Goal: Task Accomplishment & Management: Manage account settings

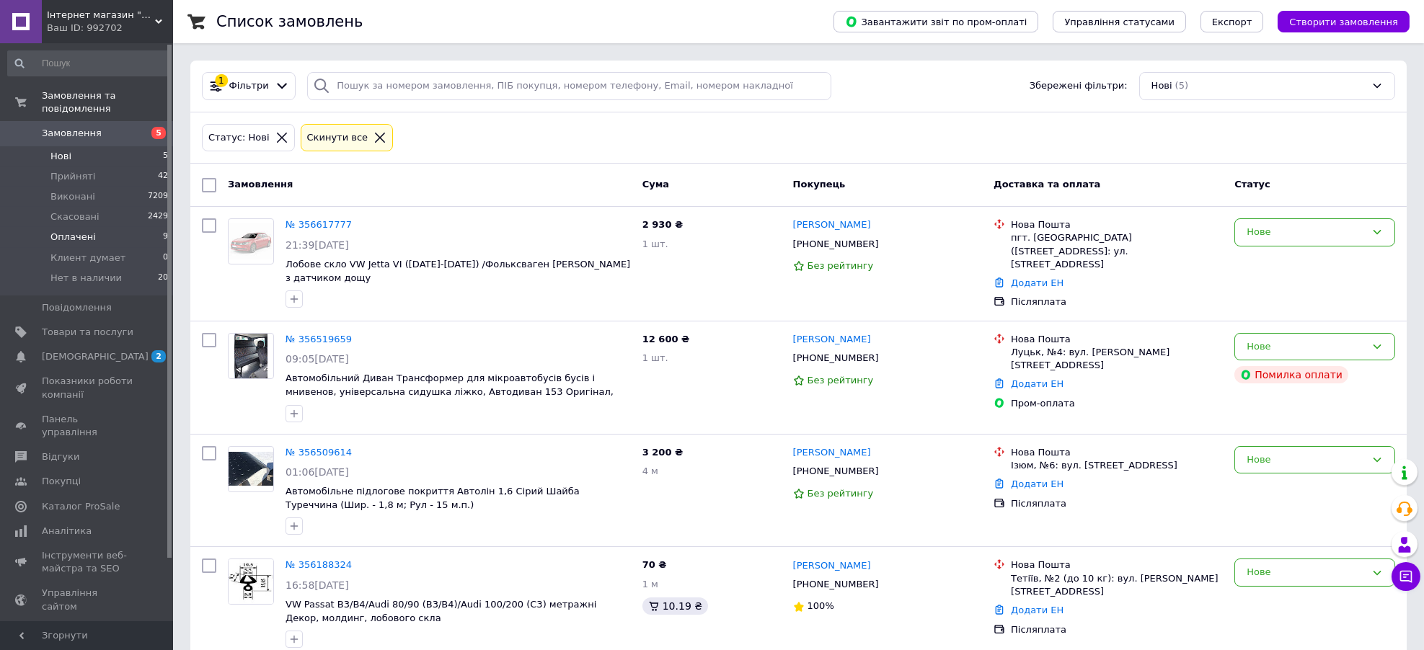
click at [92, 227] on li "Оплачені 9" at bounding box center [88, 237] width 177 height 20
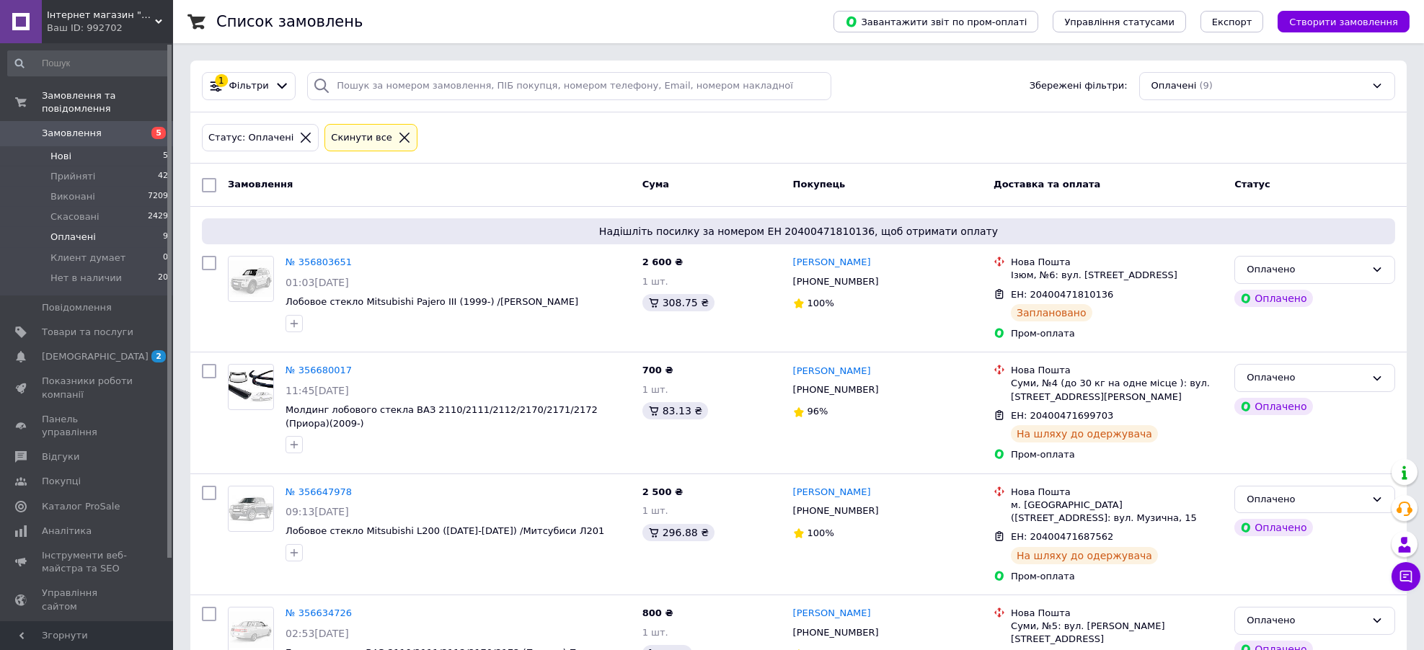
click at [118, 146] on li "Нові 5" at bounding box center [88, 156] width 177 height 20
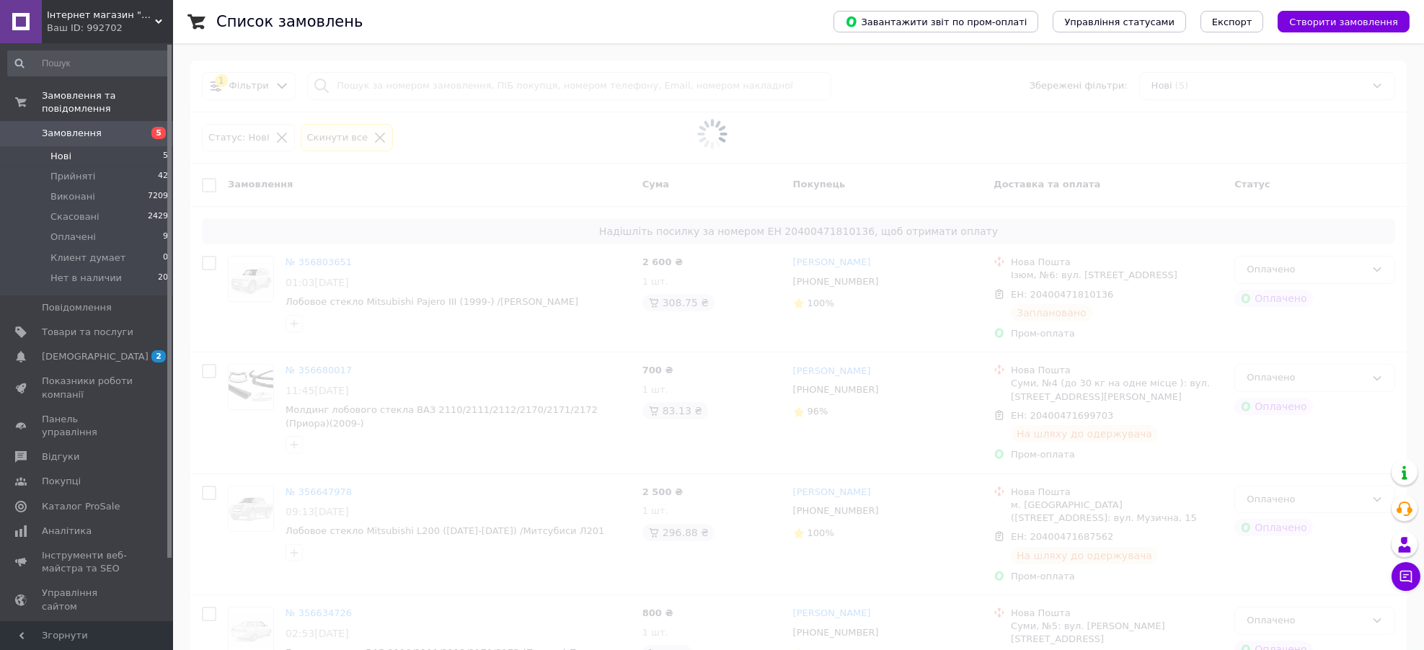
click at [570, 141] on span at bounding box center [712, 133] width 1424 height 267
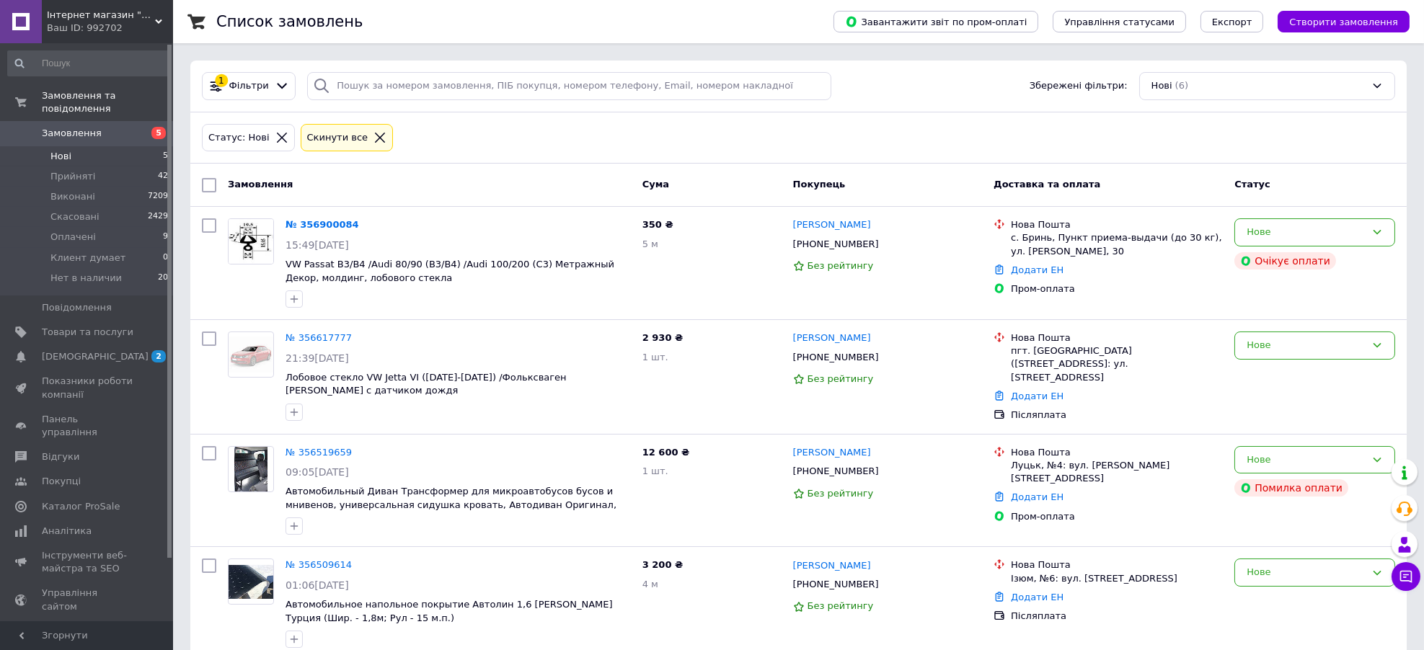
click at [570, 141] on div "Статус: Нові Cкинути все" at bounding box center [798, 138] width 1199 height 34
click at [420, 152] on div "Статус: Нові Cкинути все" at bounding box center [798, 138] width 1199 height 34
click at [315, 222] on link "№ 356900084" at bounding box center [323, 224] width 74 height 11
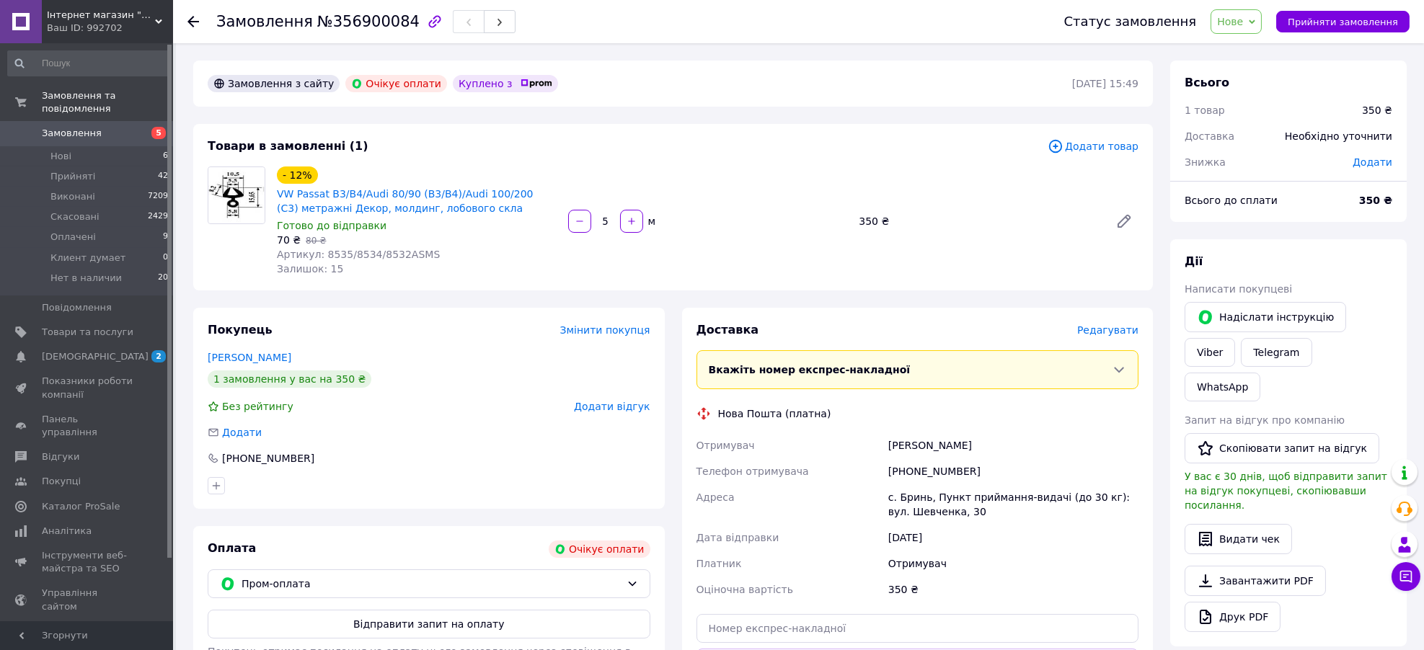
click at [932, 467] on div "[PHONE_NUMBER]" at bounding box center [1013, 472] width 256 height 26
click at [756, 127] on div "Товари в замовленні (1) Додати товар - 12% VW Passat B3/B4/Audi 80/90 (B3/B4)/A…" at bounding box center [673, 207] width 960 height 167
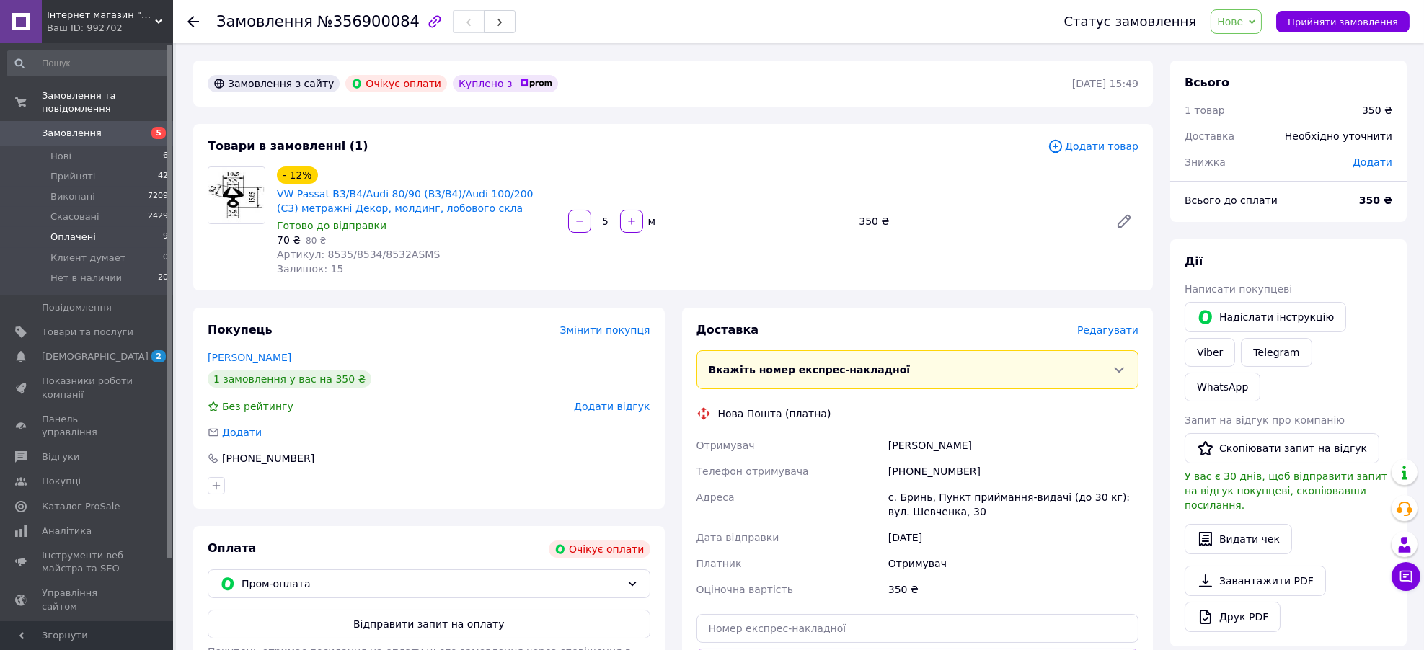
click at [87, 231] on span "Оплачені" at bounding box center [72, 237] width 45 height 13
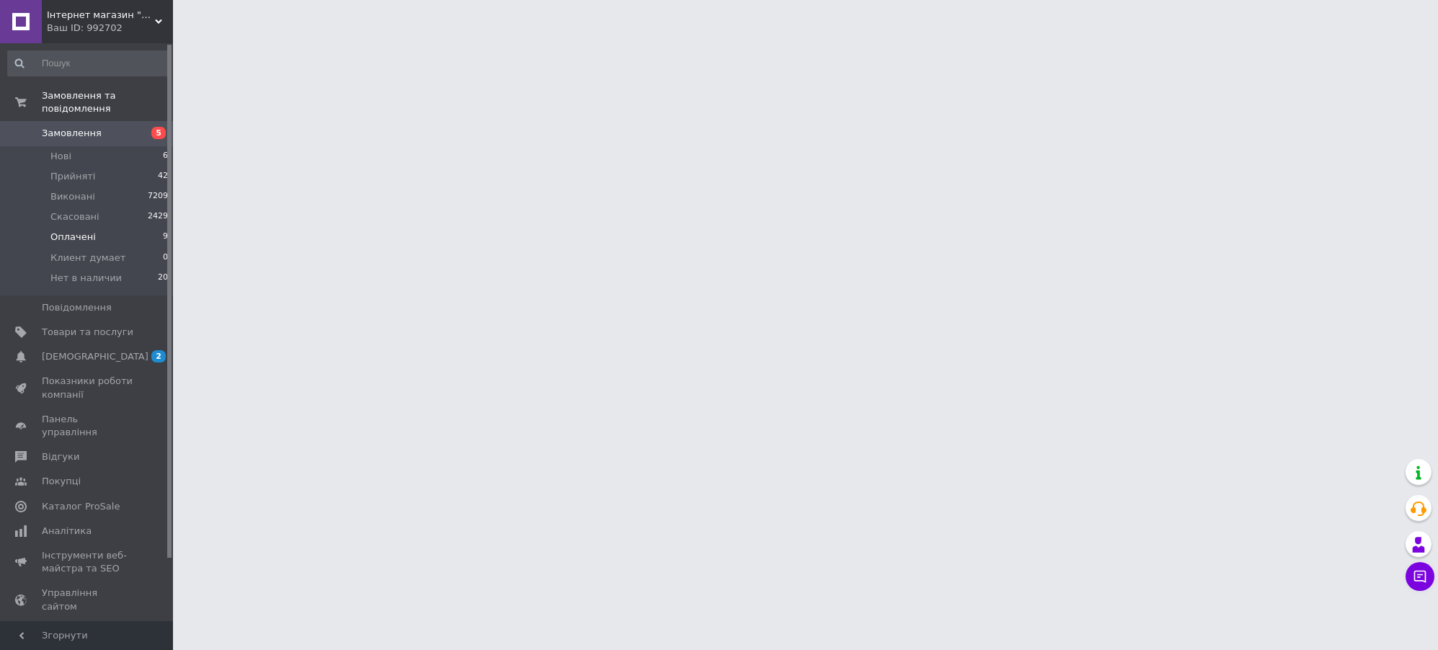
click at [72, 231] on span "Оплачені" at bounding box center [72, 237] width 45 height 13
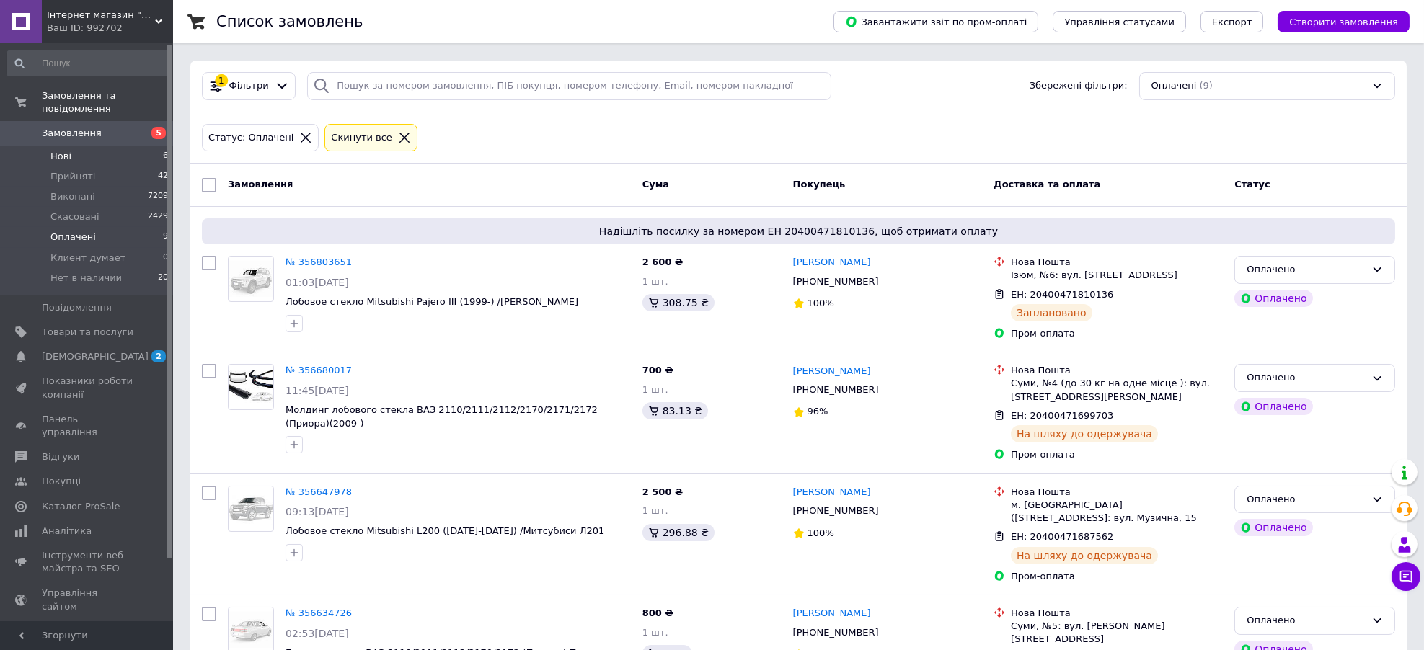
click at [86, 146] on li "Нові 6" at bounding box center [88, 156] width 177 height 20
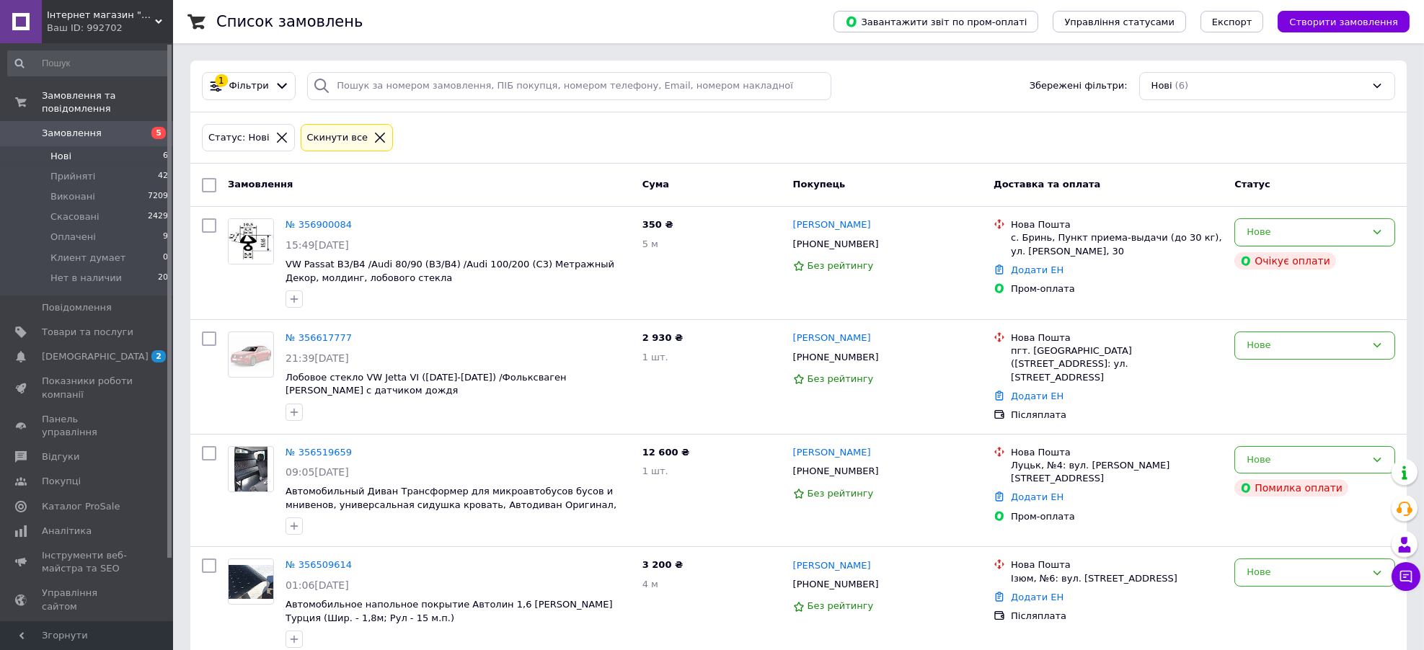
click at [129, 148] on li "Нові 6" at bounding box center [88, 156] width 177 height 20
click at [94, 227] on li "Оплачені 9" at bounding box center [88, 237] width 177 height 20
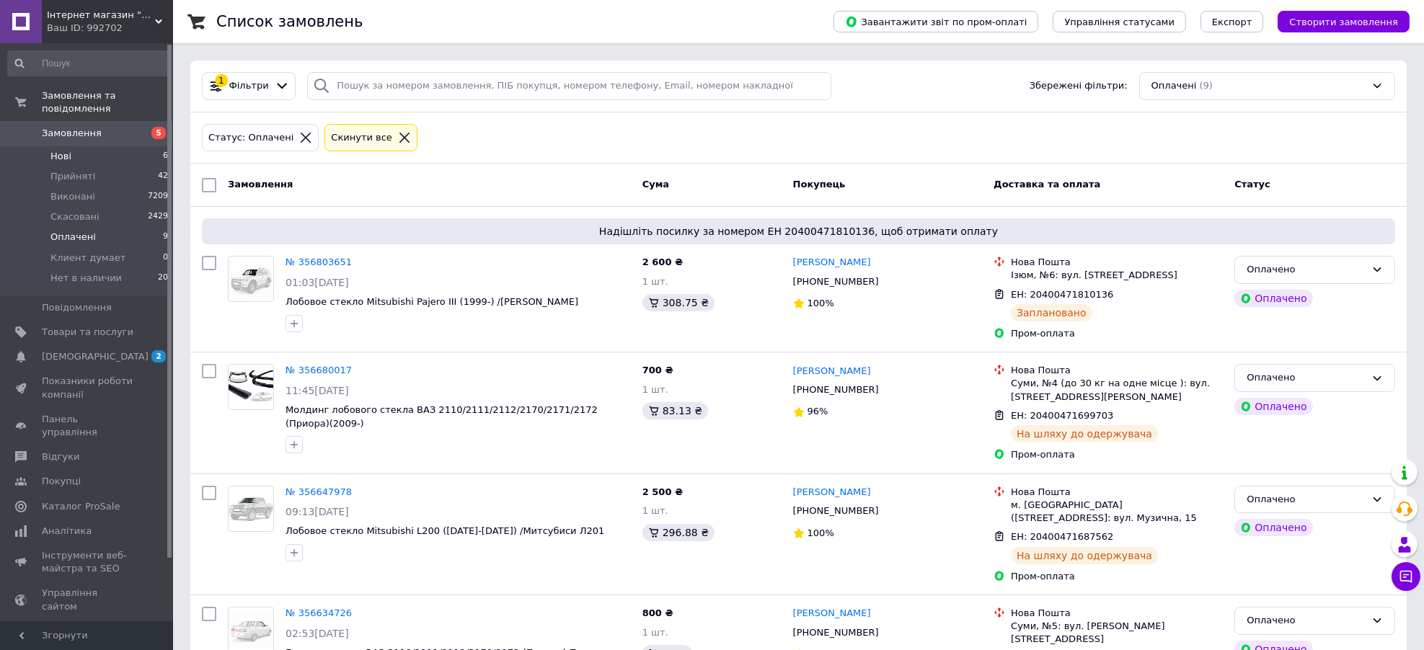
click at [83, 146] on li "Нові 6" at bounding box center [88, 156] width 177 height 20
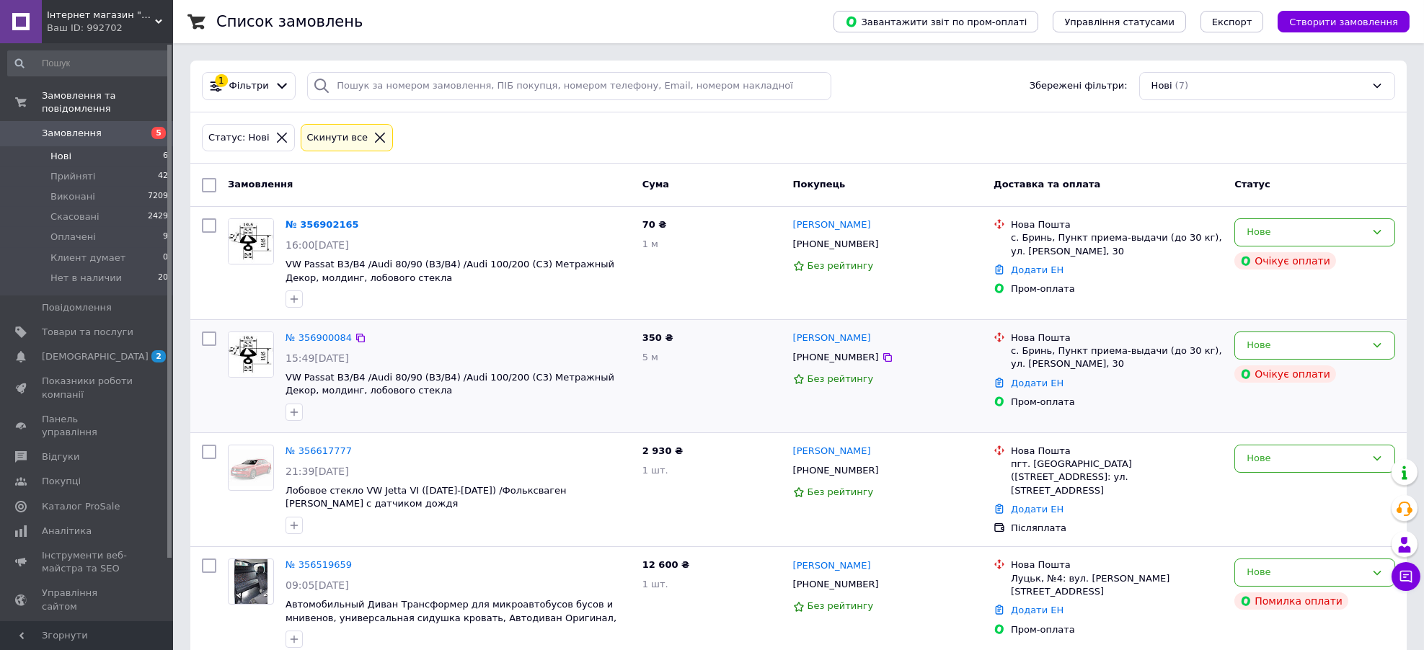
click at [836, 357] on div "[PHONE_NUMBER]" at bounding box center [836, 357] width 92 height 19
click at [835, 357] on div "[PHONE_NUMBER]" at bounding box center [836, 357] width 92 height 19
click at [1334, 345] on div "Нове" at bounding box center [1306, 345] width 119 height 15
click at [1268, 433] on li "Скасовано" at bounding box center [1314, 428] width 159 height 27
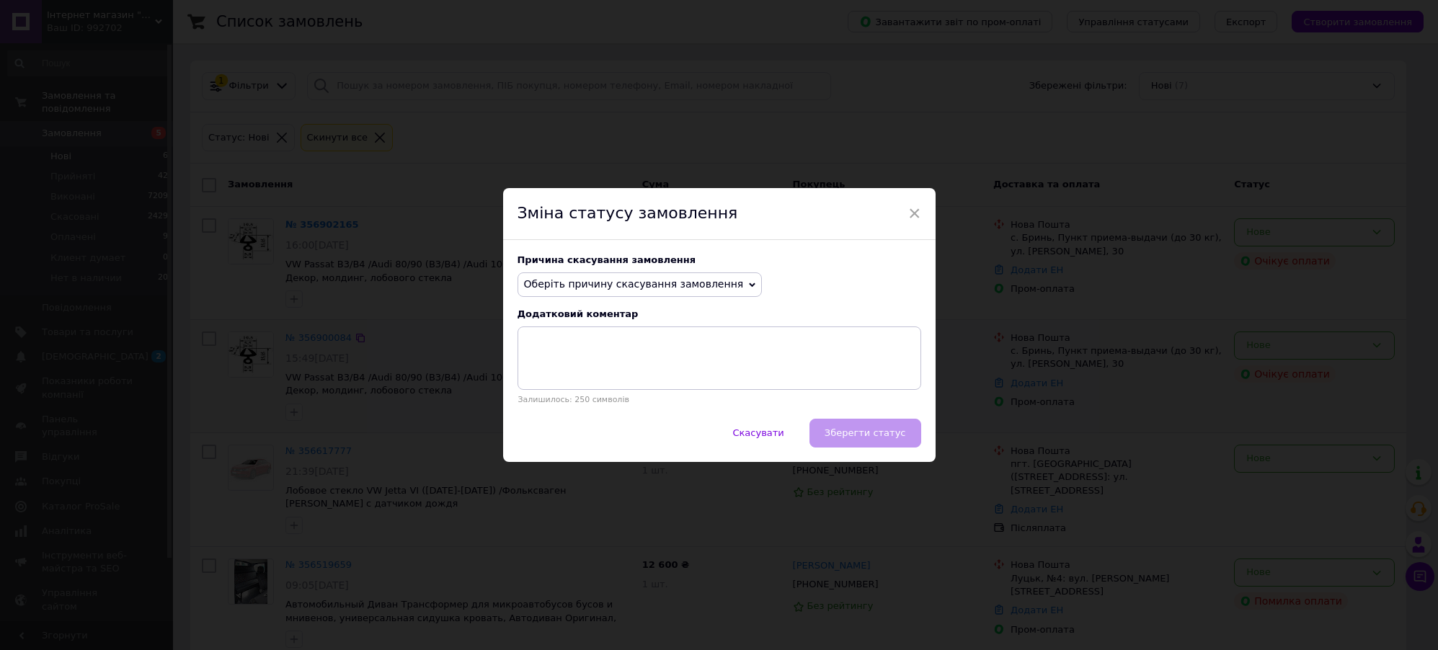
click at [692, 278] on span "Оберіть причину скасування замовлення" at bounding box center [634, 284] width 220 height 12
click at [588, 397] on li "Замовлення-дублікат" at bounding box center [640, 394] width 244 height 20
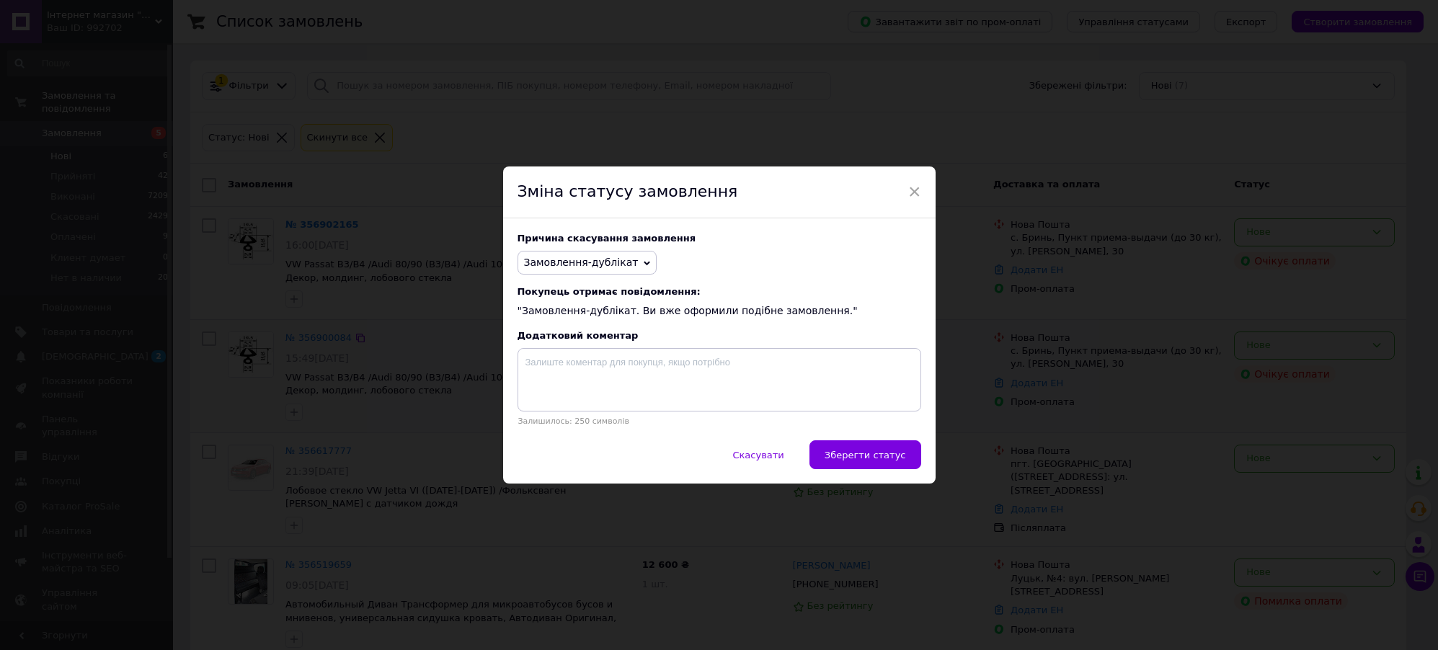
click at [873, 459] on span "Зберегти статус" at bounding box center [865, 455] width 81 height 11
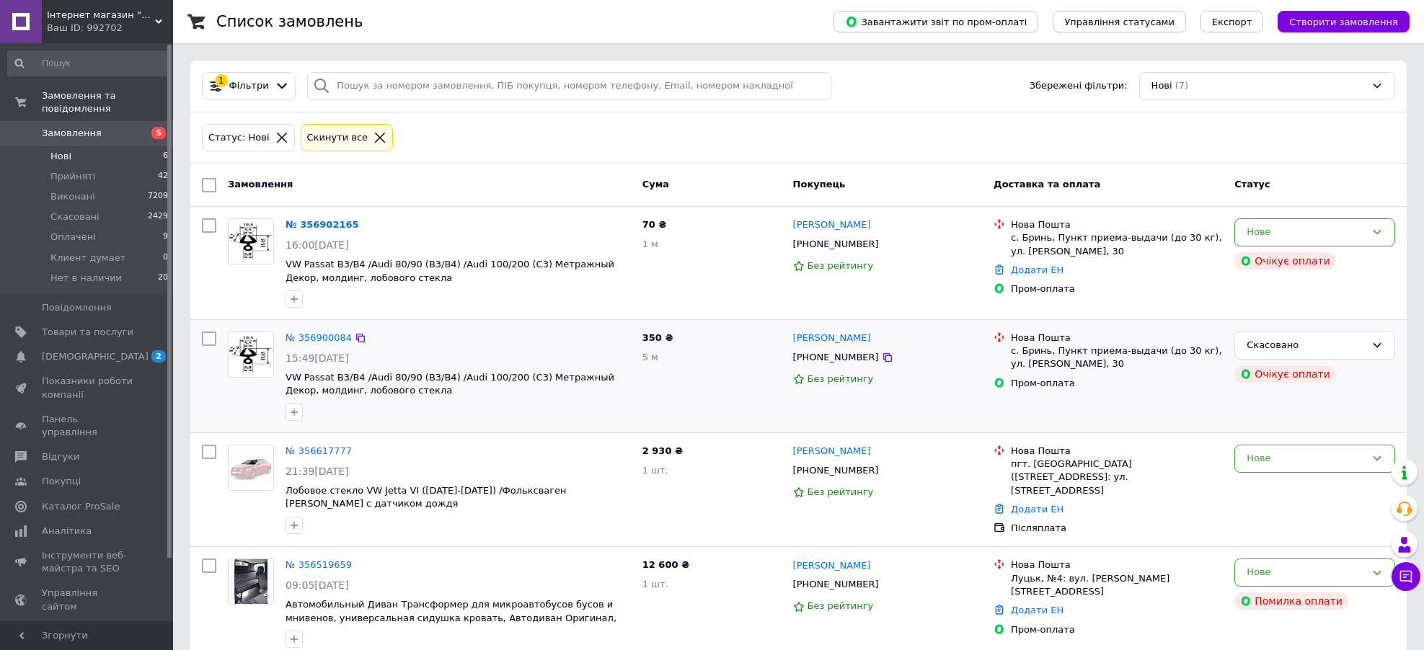
click at [716, 128] on div "Статус: Нові Cкинути все" at bounding box center [798, 138] width 1199 height 34
click at [67, 231] on span "Оплачені" at bounding box center [72, 237] width 45 height 13
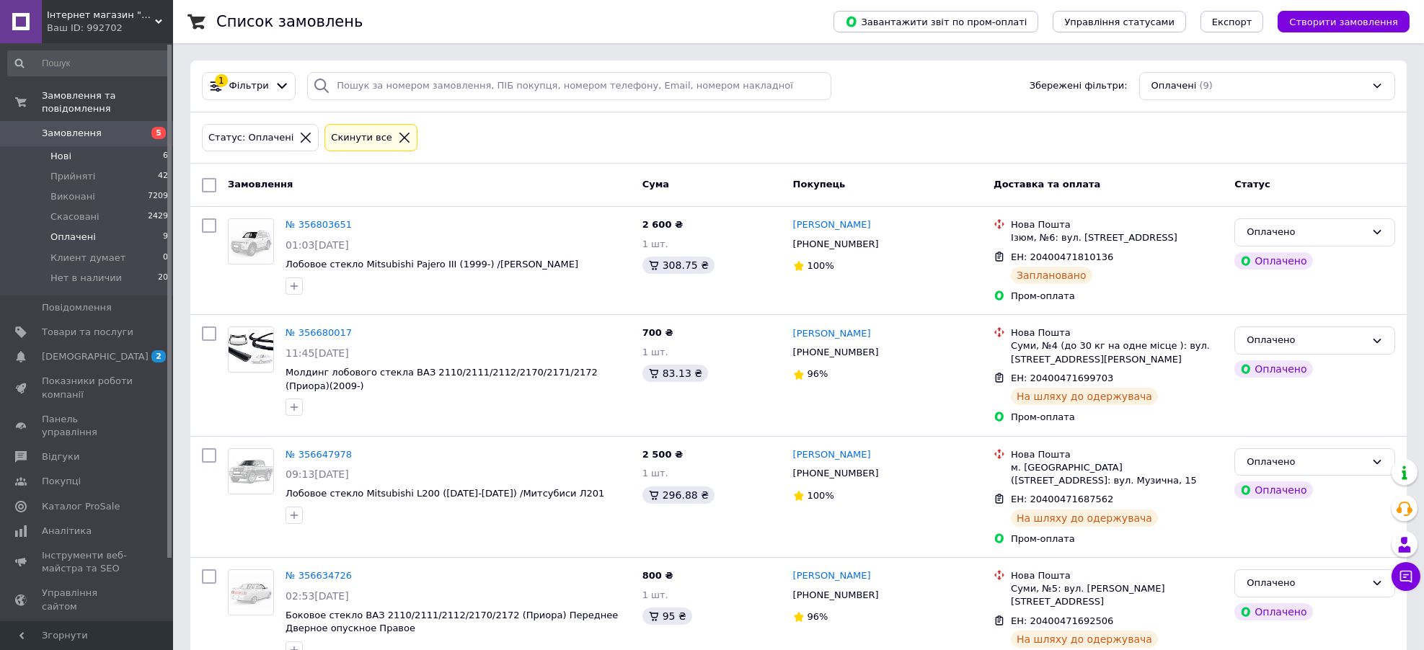
click at [92, 146] on li "Нові 6" at bounding box center [88, 156] width 177 height 20
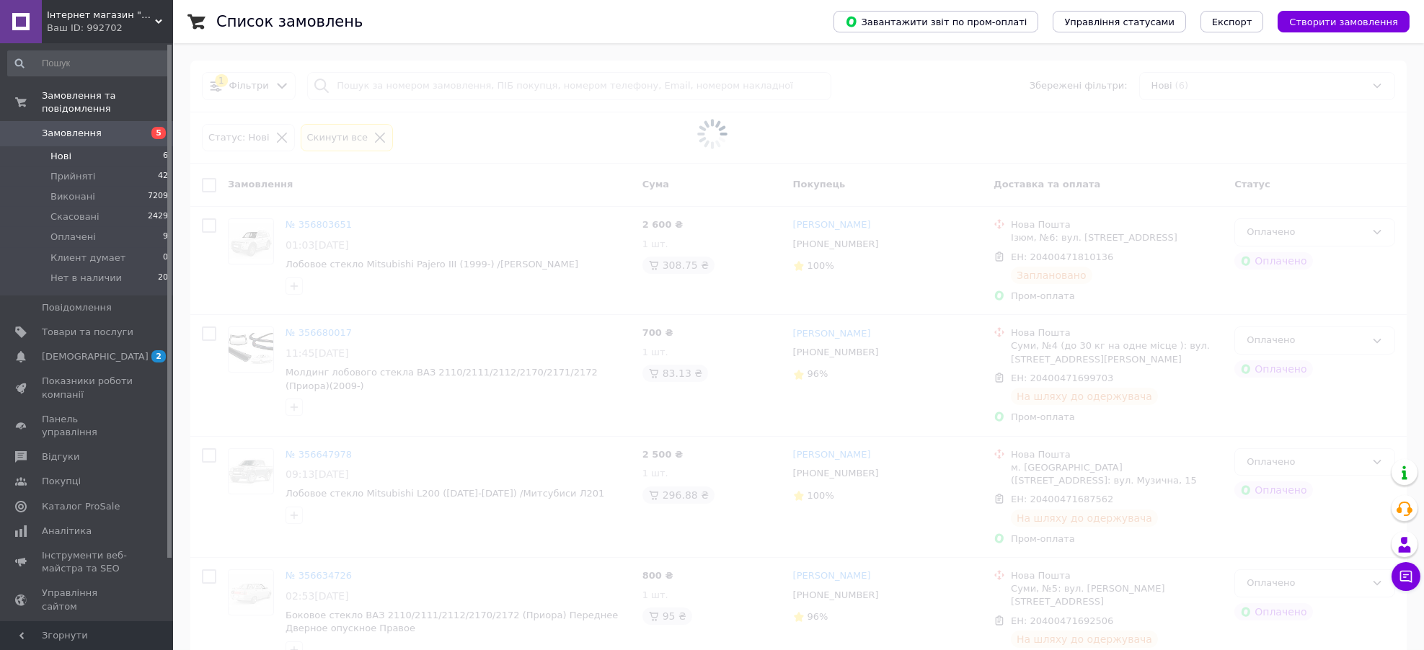
click at [555, 127] on span at bounding box center [712, 133] width 1424 height 267
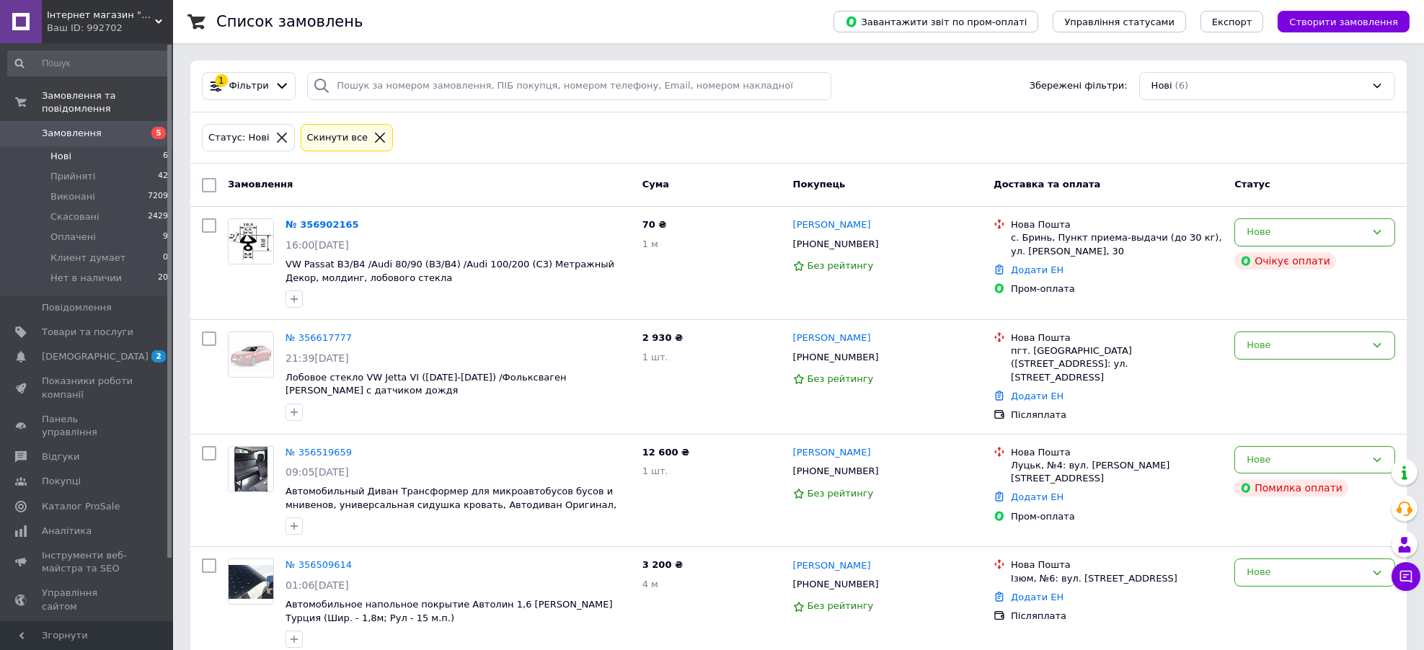
click at [531, 123] on div "Статус: Нові Cкинути все" at bounding box center [798, 138] width 1199 height 34
